Goal: Task Accomplishment & Management: Use online tool/utility

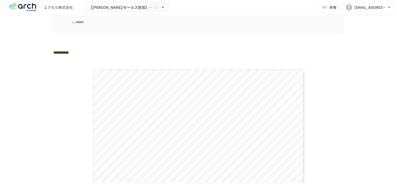
scroll to position [858, 0]
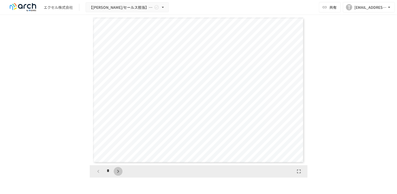
click at [117, 175] on icon "button" at bounding box center [118, 172] width 6 height 6
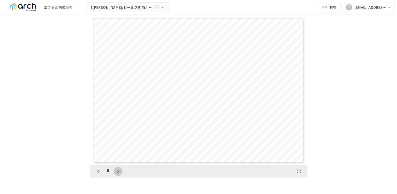
click at [117, 175] on icon "button" at bounding box center [118, 172] width 6 height 6
click at [98, 175] on icon "button" at bounding box center [98, 172] width 6 height 6
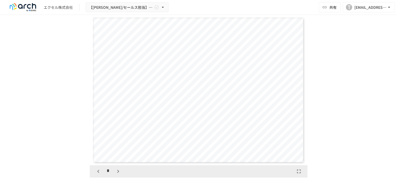
click at [98, 175] on icon "button" at bounding box center [98, 172] width 6 height 6
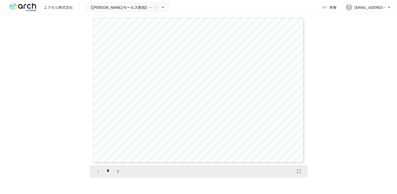
scroll to position [0, 0]
click at [98, 176] on div "*" at bounding box center [108, 171] width 29 height 9
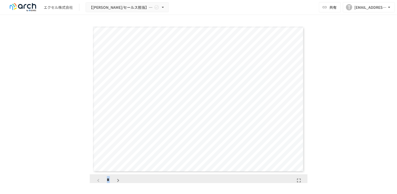
scroll to position [858, 0]
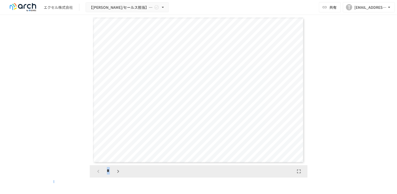
click at [120, 176] on button "button" at bounding box center [118, 171] width 9 height 9
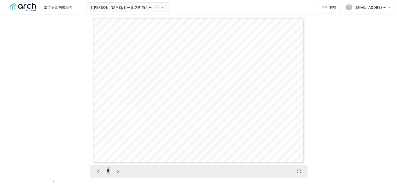
scroll to position [600, 0]
click at [120, 176] on button "button" at bounding box center [118, 171] width 9 height 9
click at [116, 175] on icon "button" at bounding box center [118, 172] width 6 height 6
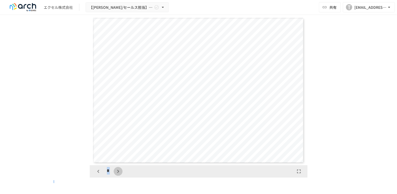
click at [116, 175] on icon "button" at bounding box center [118, 172] width 6 height 6
click at [115, 175] on icon "button" at bounding box center [118, 172] width 6 height 6
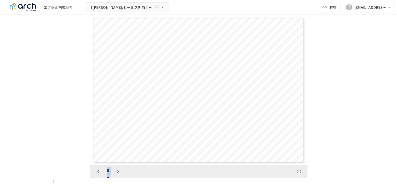
scroll to position [1351, 0]
click at [114, 176] on div "**" at bounding box center [109, 171] width 31 height 9
